Goal: Find specific page/section: Find specific page/section

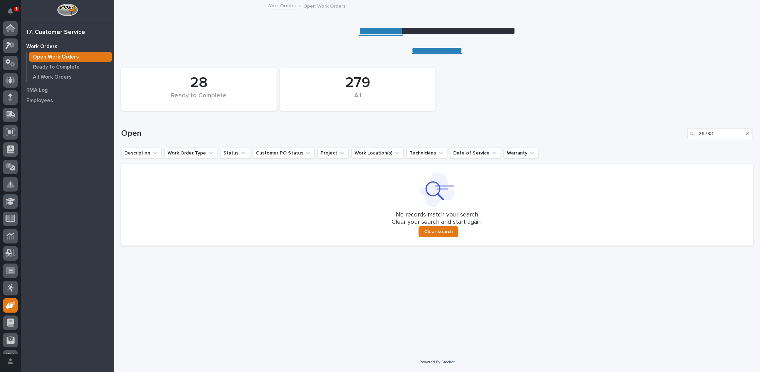
scroll to position [31, 0]
drag, startPoint x: 719, startPoint y: 134, endPoint x: 617, endPoint y: 150, distance: 103.7
click at [620, 155] on div "28 Ready to Complete 279 All Open 26783 Description Work Order Type Status Cust…" at bounding box center [437, 153] width 632 height 196
type input "26283"
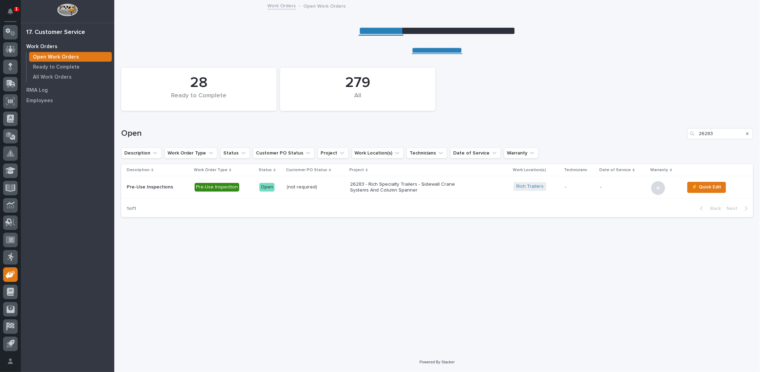
click at [390, 188] on p "26283 - Rich Specialty Trailers - Sidewall Crane Systems And Column Spanner" at bounding box center [410, 187] width 121 height 12
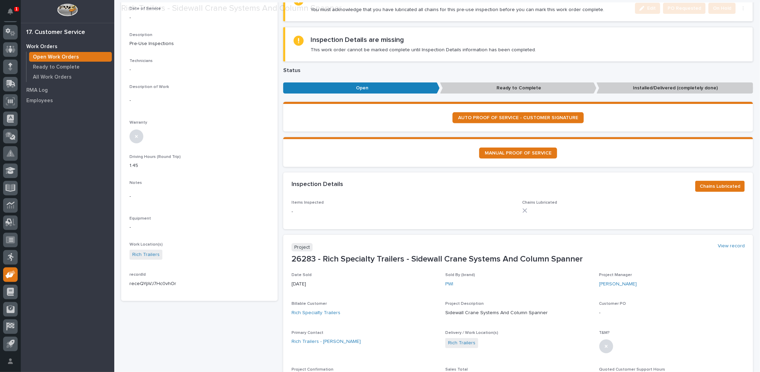
scroll to position [104, 0]
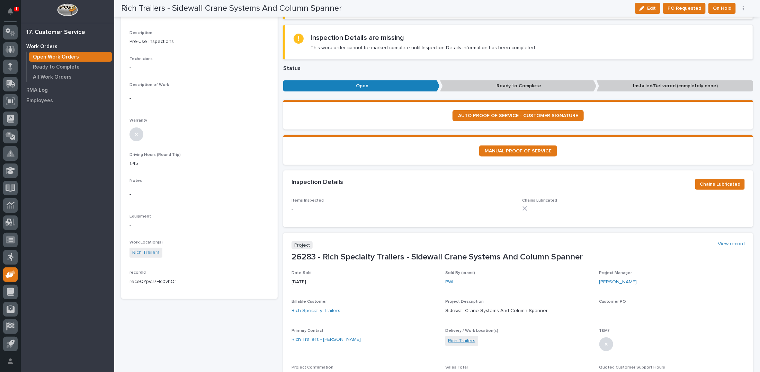
click at [466, 339] on link "Rich Trailers" at bounding box center [461, 340] width 27 height 7
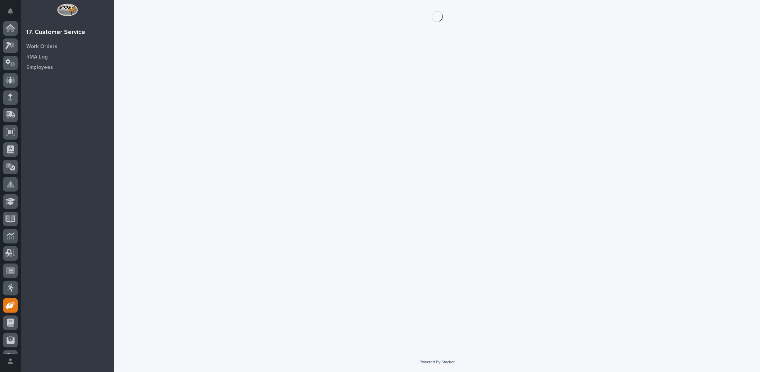
scroll to position [31, 0]
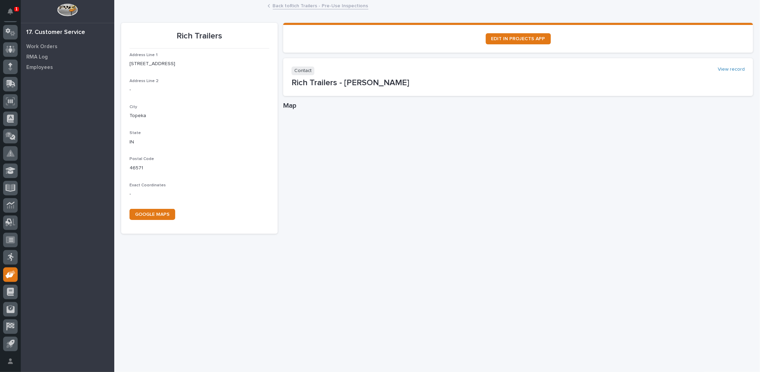
click at [279, 7] on link "Back to Rich Trailers - Pre-Use Inspections" at bounding box center [321, 5] width 96 height 8
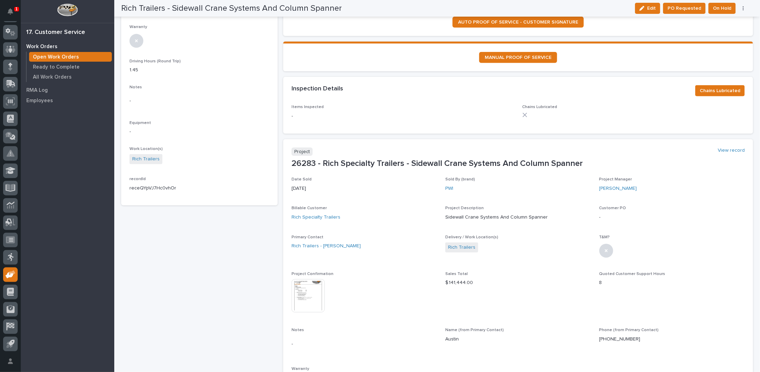
scroll to position [277, 0]
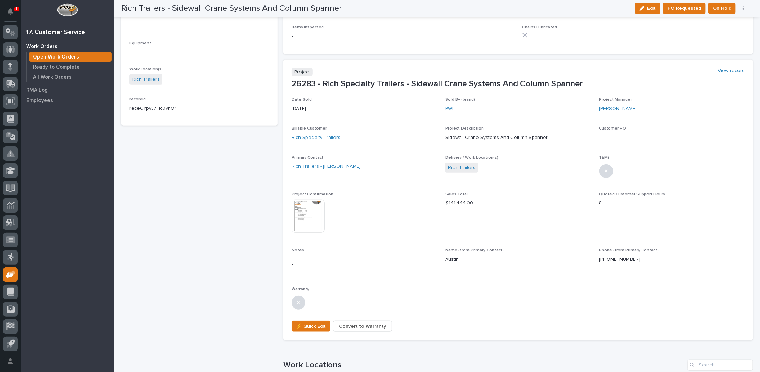
click at [304, 216] on img at bounding box center [307, 215] width 33 height 33
